Goal: Check status: Check status

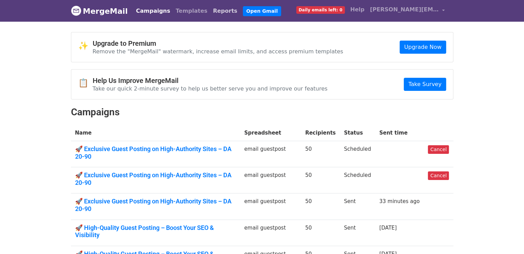
click at [210, 12] on link "Reports" at bounding box center [225, 11] width 30 height 14
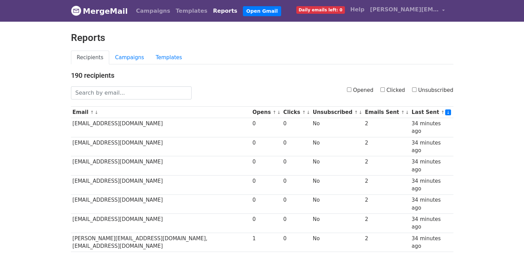
click at [351, 91] on input "Opened" at bounding box center [349, 90] width 4 height 4
checkbox input "true"
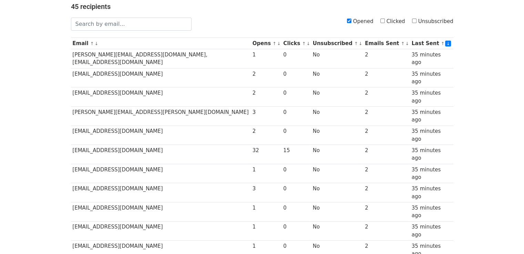
scroll to position [55, 0]
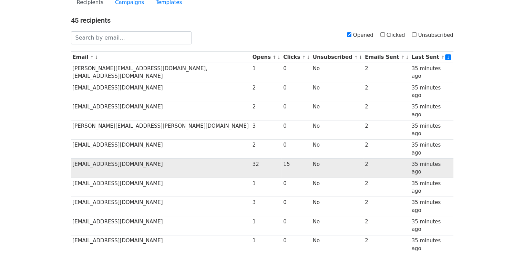
click at [86, 159] on td "[EMAIL_ADDRESS][DOMAIN_NAME]" at bounding box center [161, 168] width 180 height 19
click at [89, 159] on td "[EMAIL_ADDRESS][DOMAIN_NAME]" at bounding box center [161, 168] width 180 height 19
click at [91, 159] on td "[EMAIL_ADDRESS][DOMAIN_NAME]" at bounding box center [161, 168] width 180 height 19
